Goal: Information Seeking & Learning: Learn about a topic

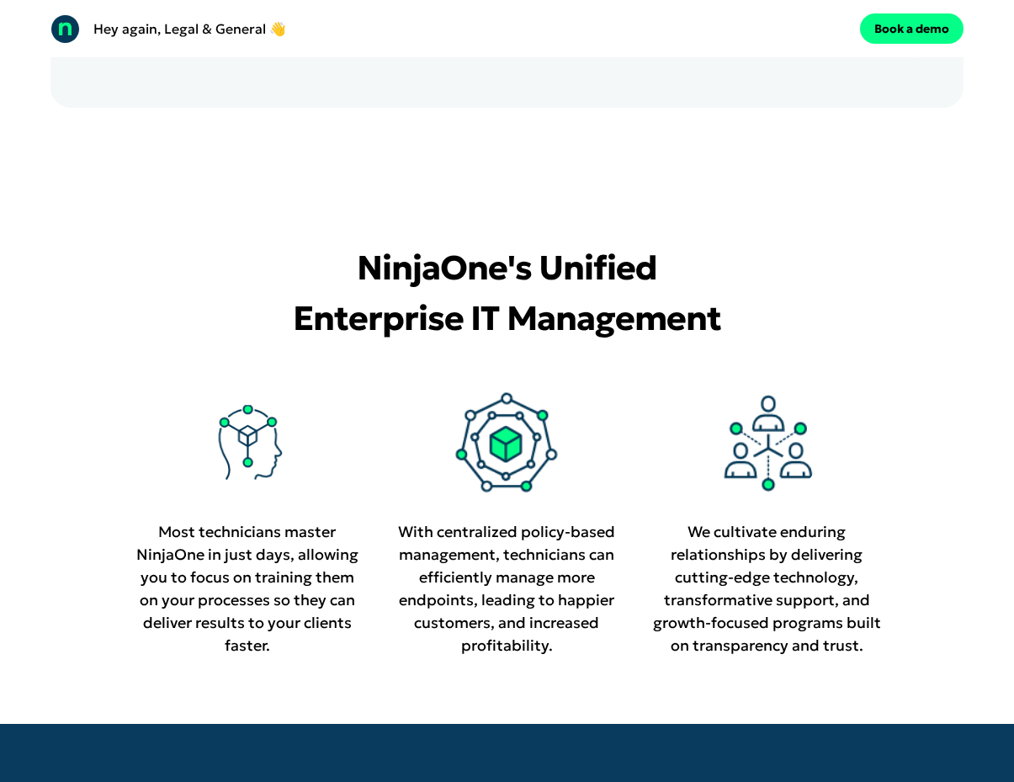
scroll to position [3136, 0]
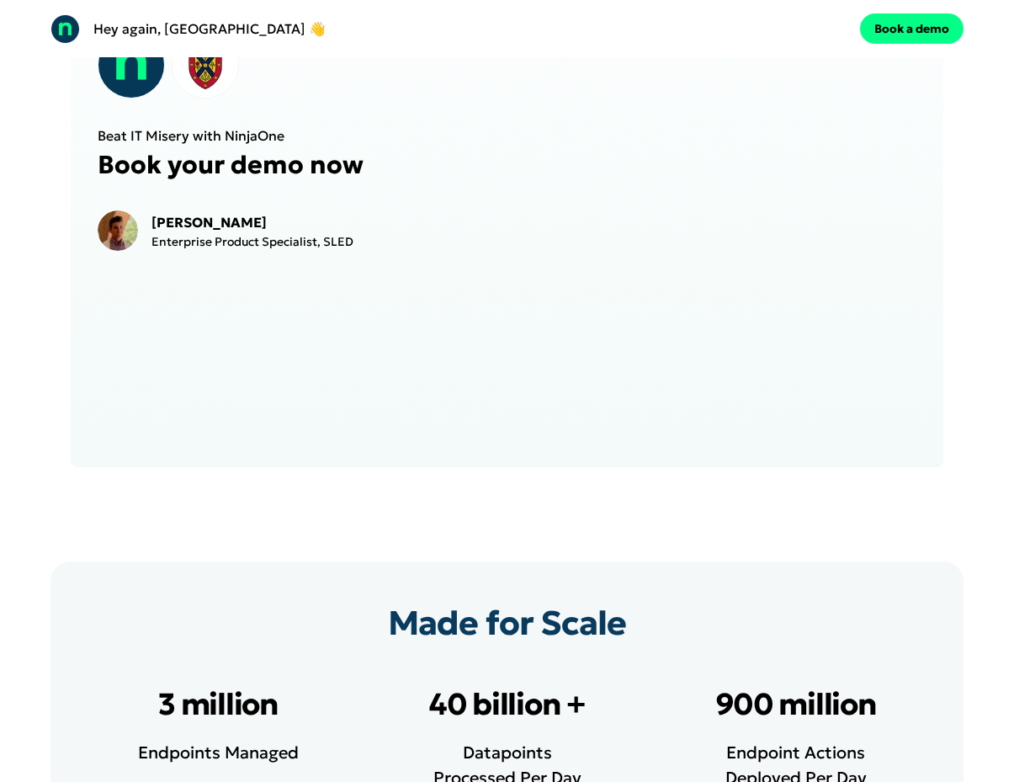
scroll to position [3212, 0]
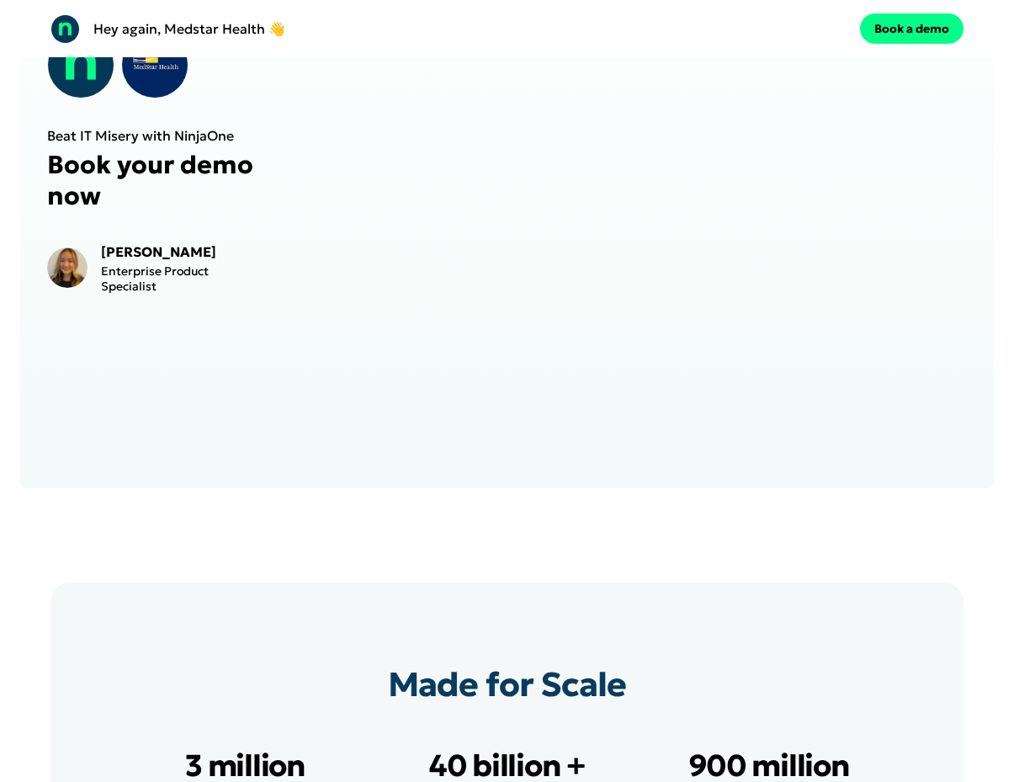
scroll to position [3729, 0]
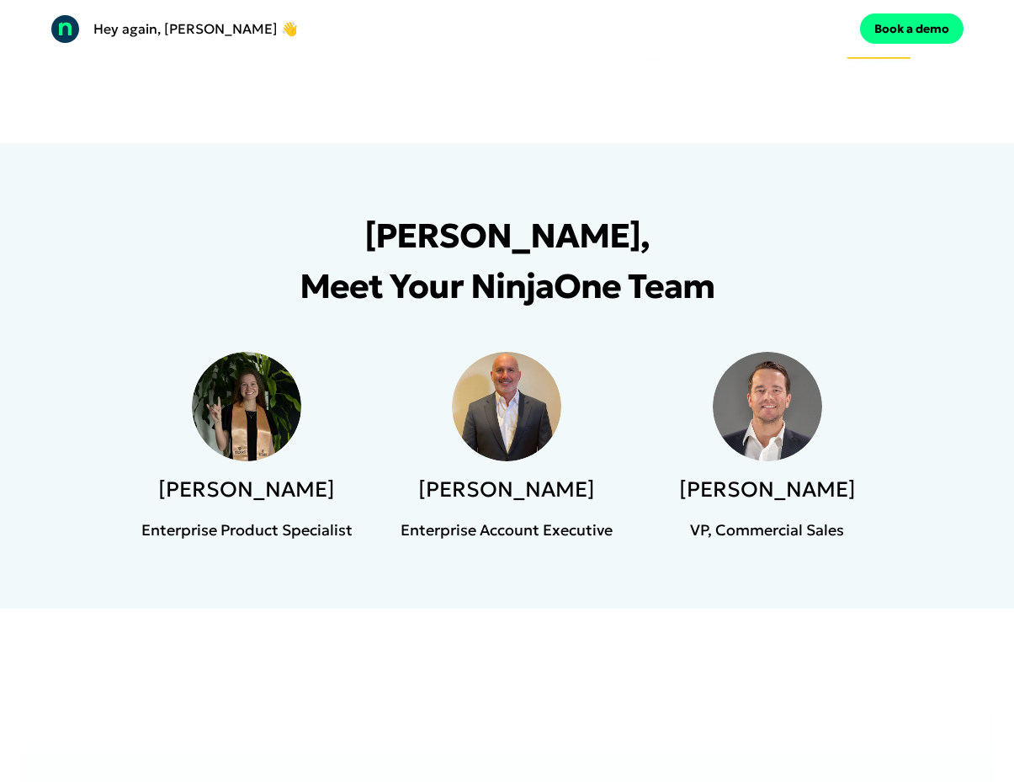
scroll to position [2290, 0]
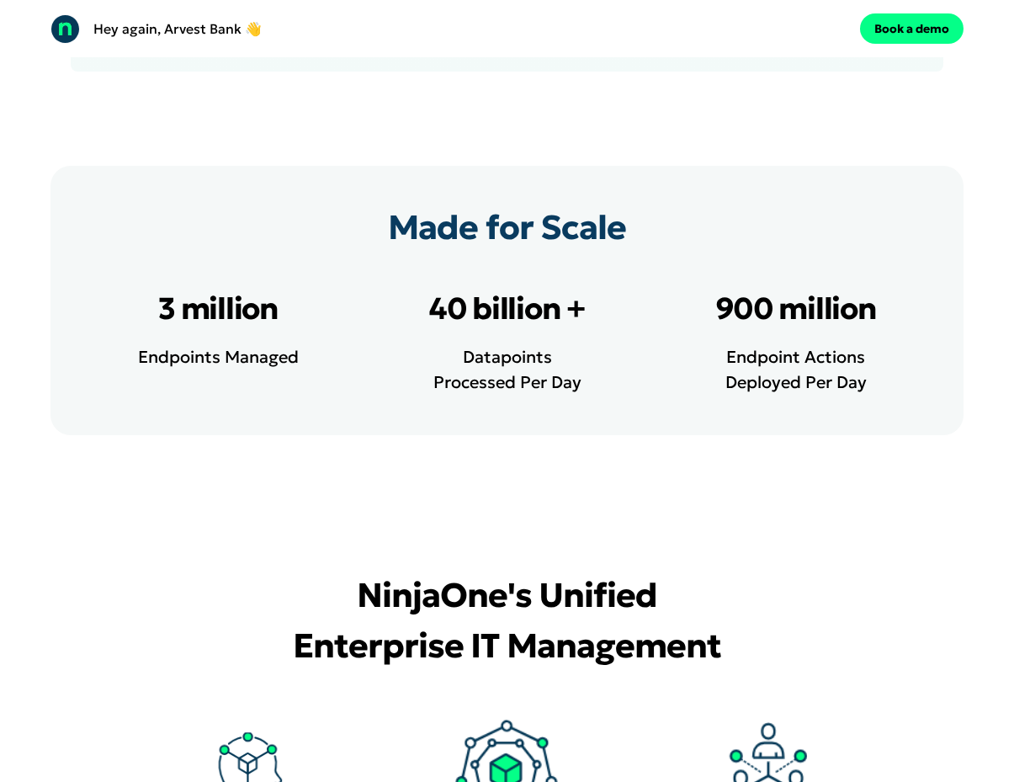
scroll to position [3829, 0]
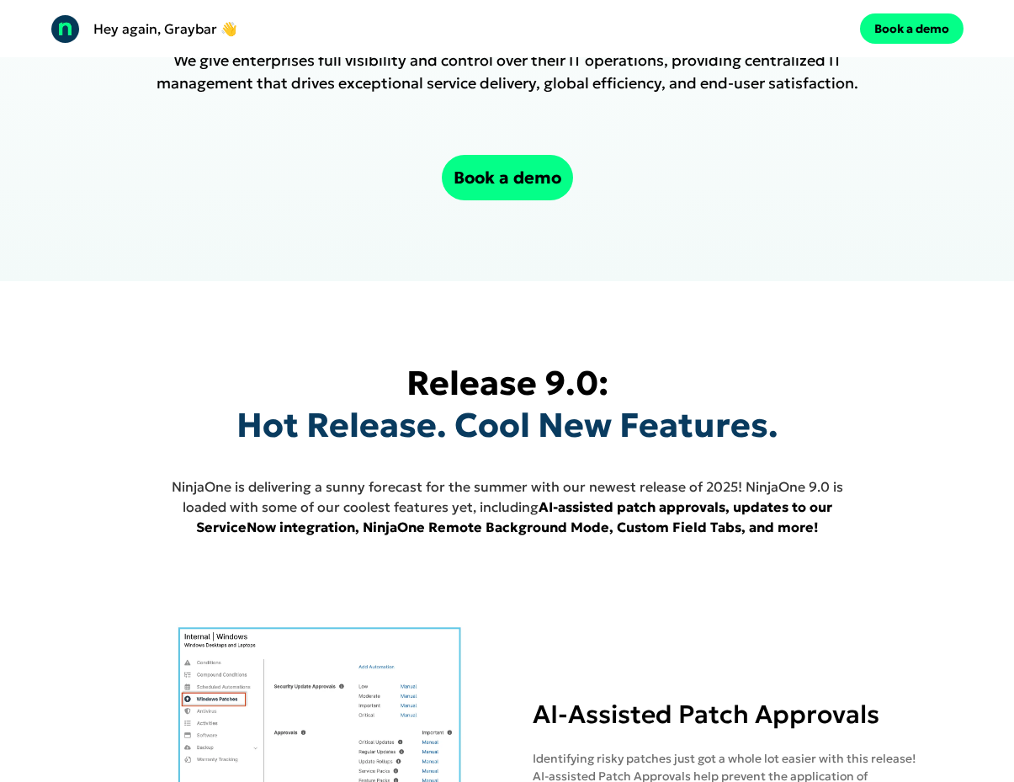
scroll to position [555, 0]
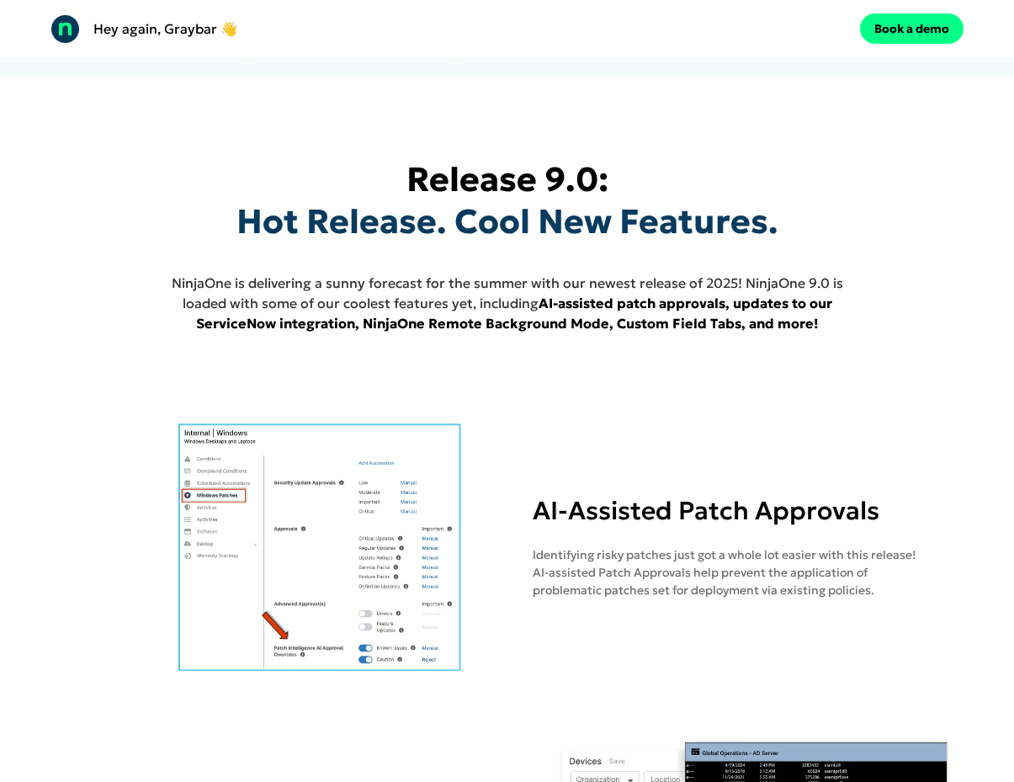
click at [752, 207] on span "Hot Release. Cool New Features." at bounding box center [507, 221] width 542 height 42
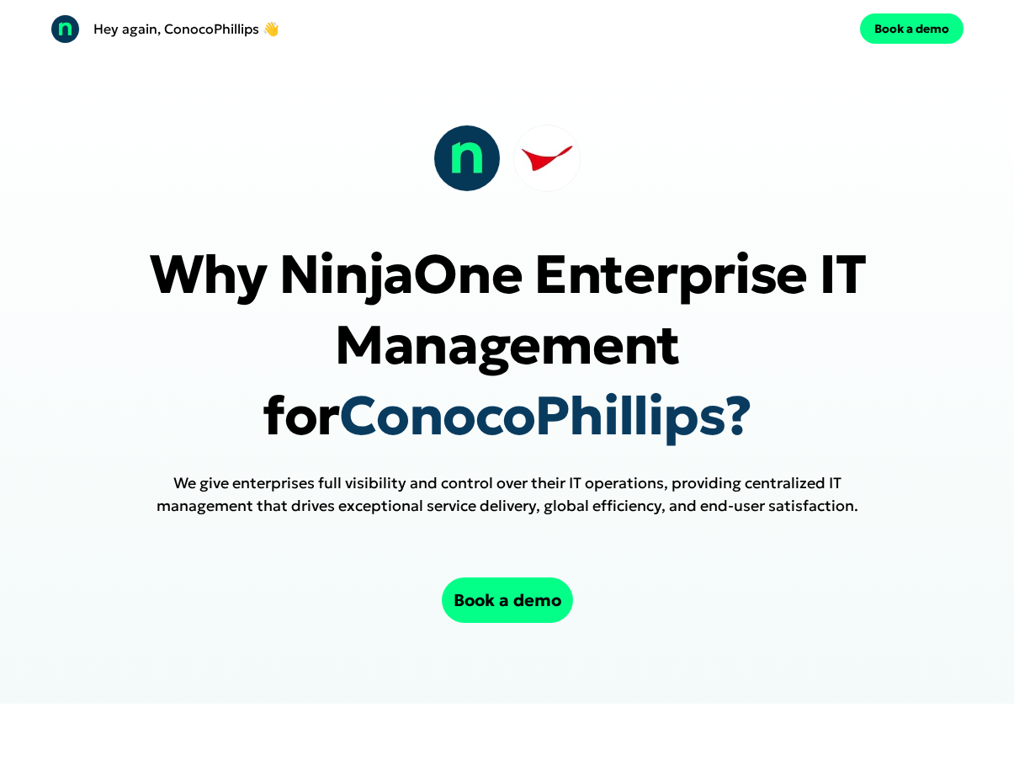
click at [439, 268] on p "Why NinjaOne Enterprise IT Management for ConocoPhillips?" at bounding box center [507, 345] width 846 height 212
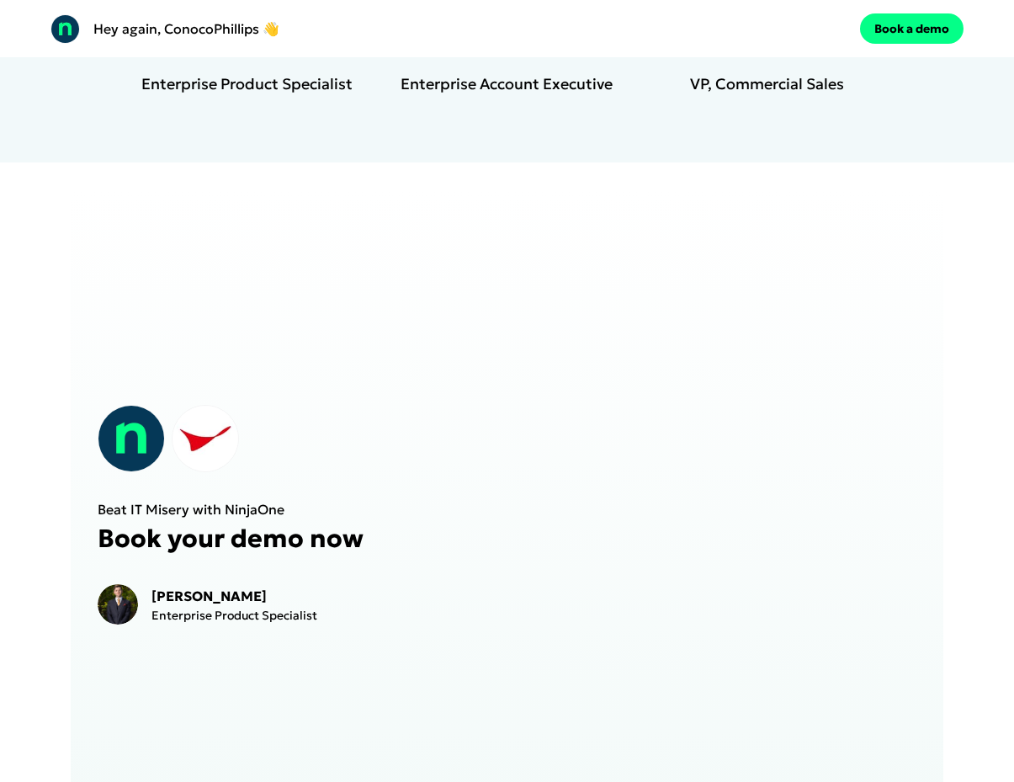
scroll to position [2737, 0]
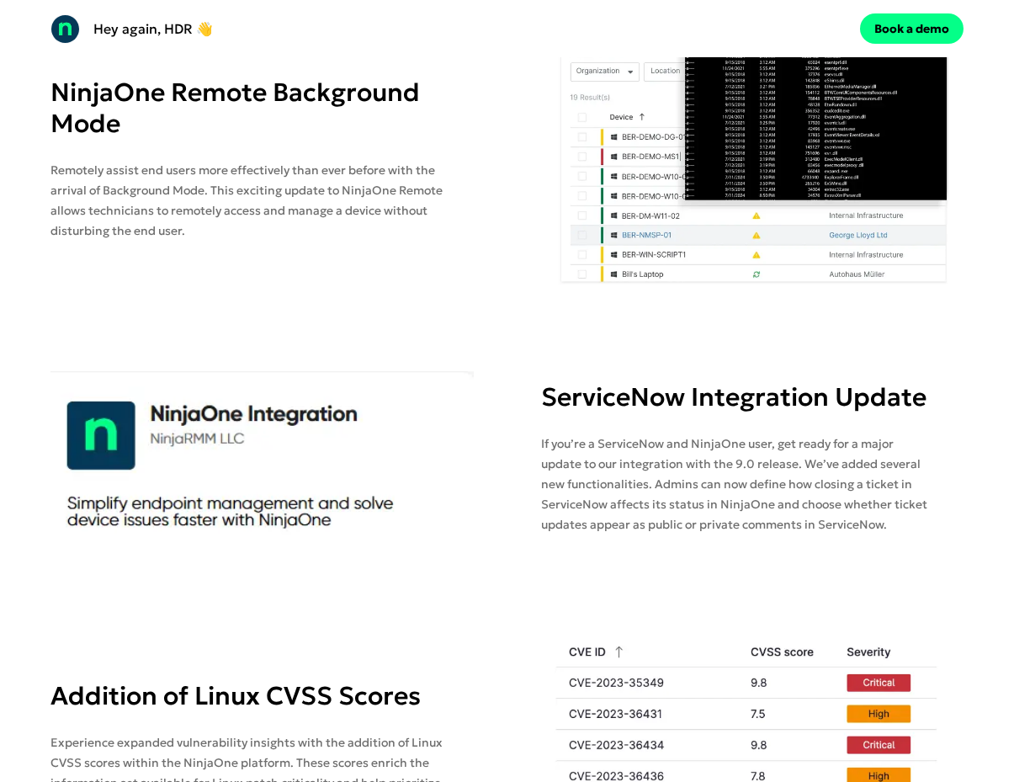
scroll to position [1926, 0]
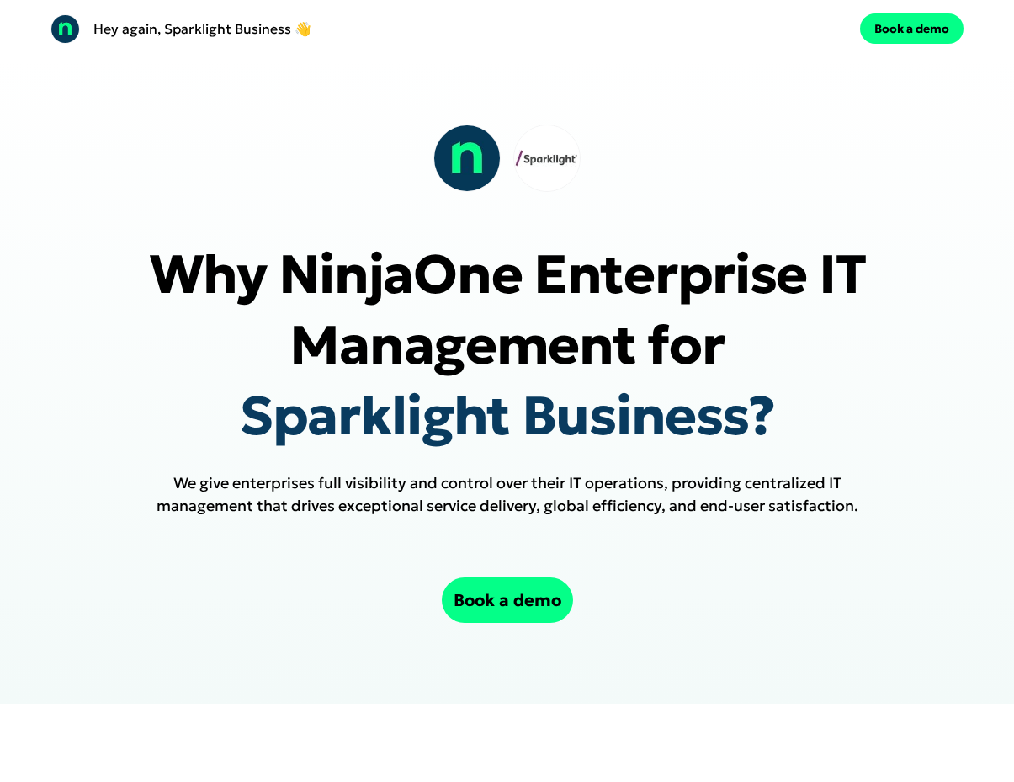
click at [355, 136] on div "Why NinjaOne Enterprise IT Management for Sparklight Business? We give enterpri…" at bounding box center [507, 380] width 1014 height 646
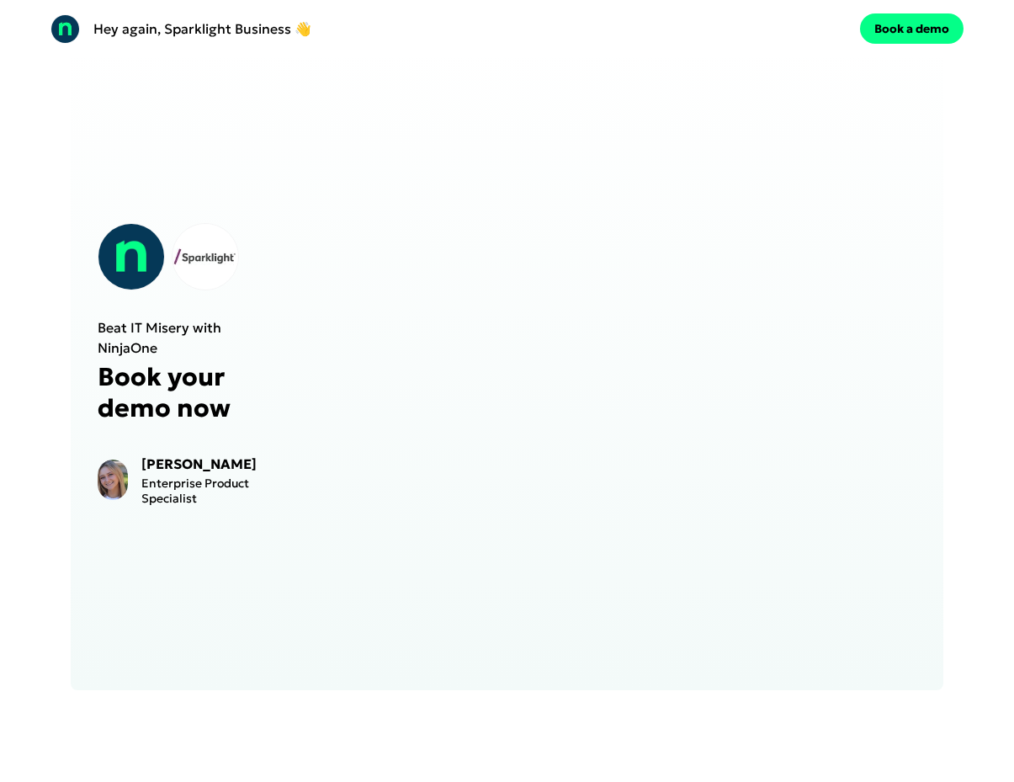
scroll to position [2959, 0]
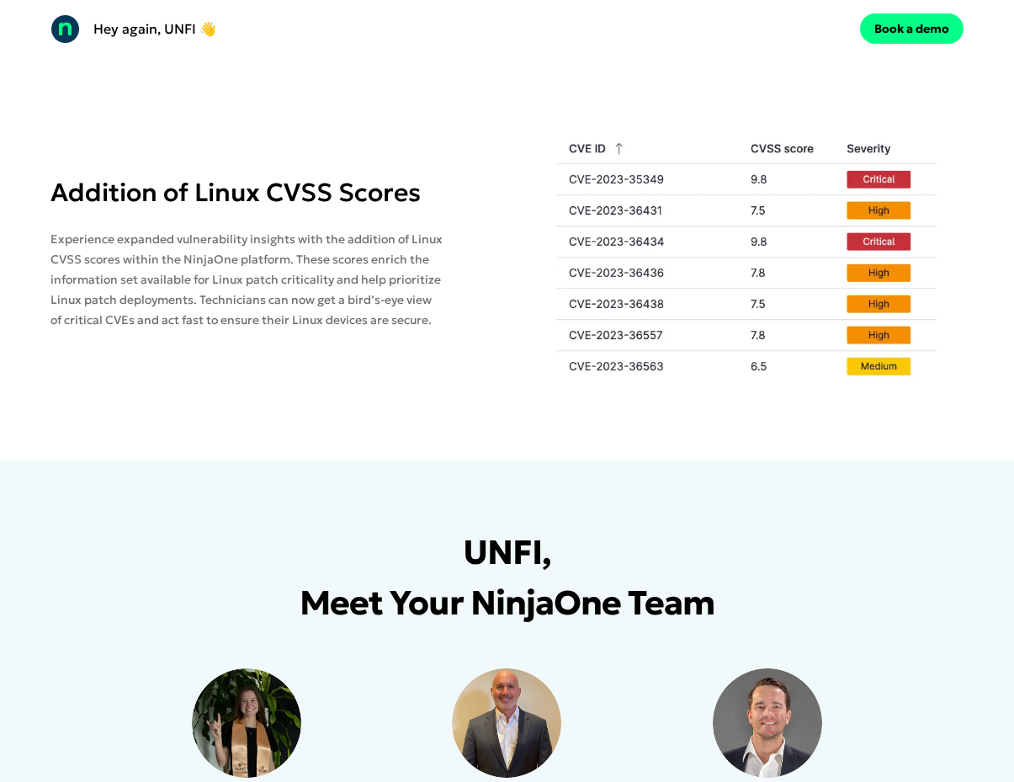
scroll to position [1996, 0]
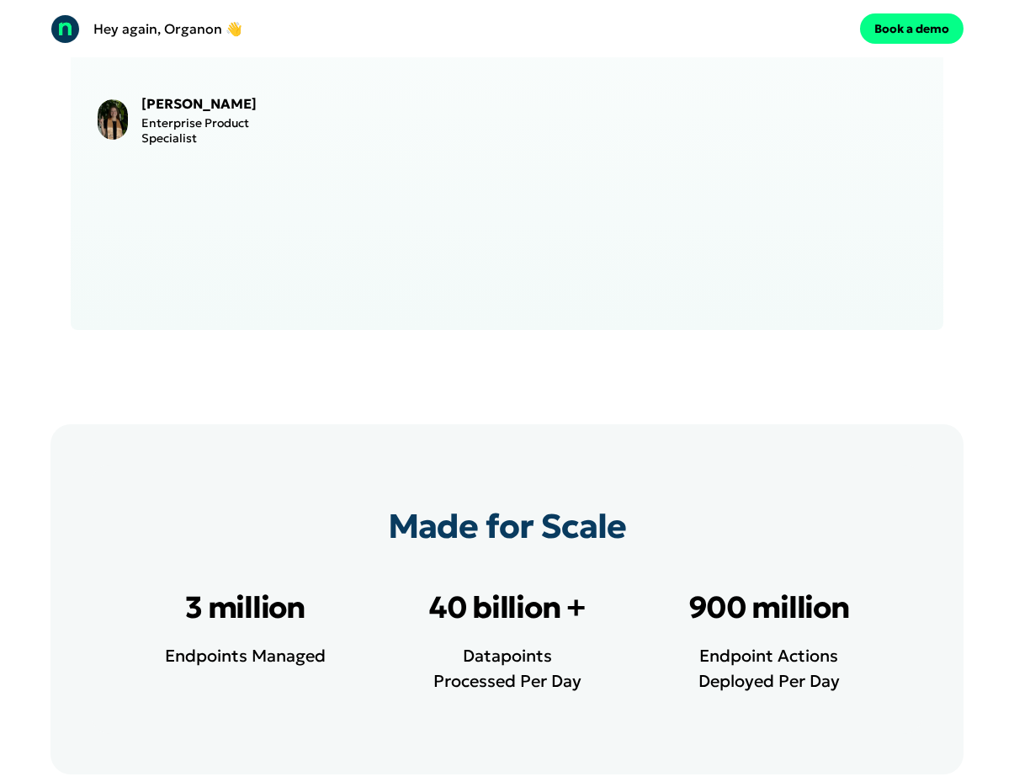
scroll to position [4040, 0]
